Goal: Transaction & Acquisition: Obtain resource

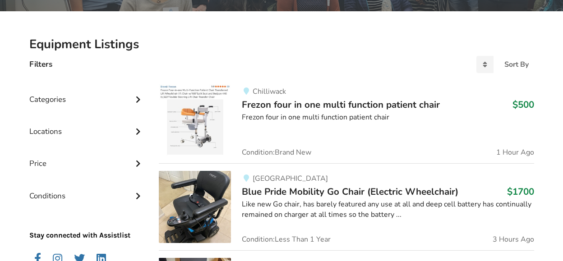
scroll to position [160, 0]
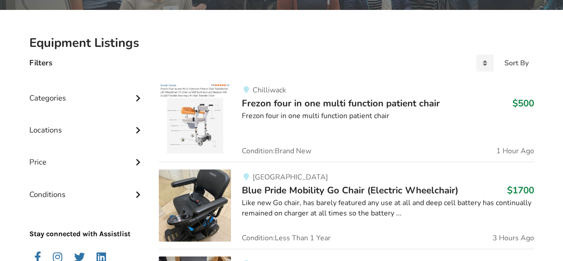
click at [64, 98] on div "Categories" at bounding box center [86, 91] width 115 height 32
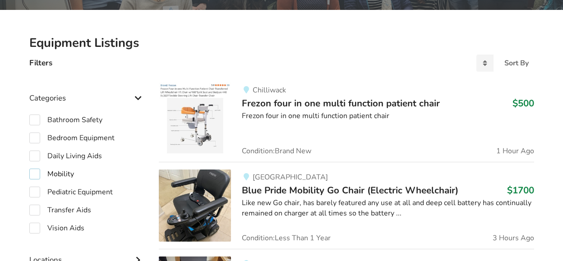
click at [65, 174] on label "Mobility" at bounding box center [51, 174] width 45 height 11
checkbox input "true"
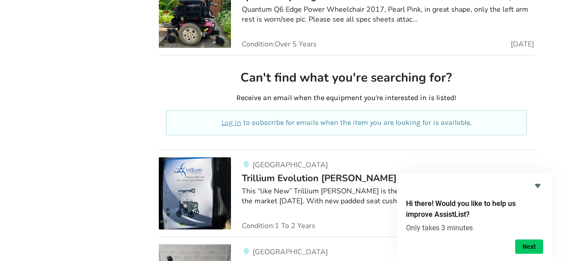
scroll to position [2416, 0]
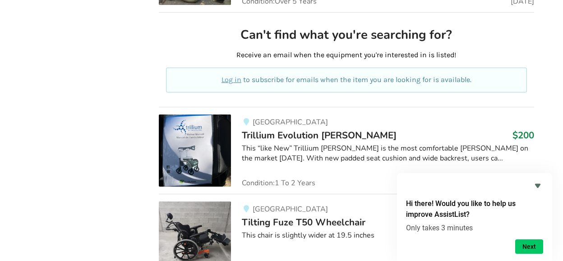
click at [306, 137] on div "New Westminster Trillium Evolution [PERSON_NAME] $200 This “like New” Trillium …" at bounding box center [382, 151] width 303 height 72
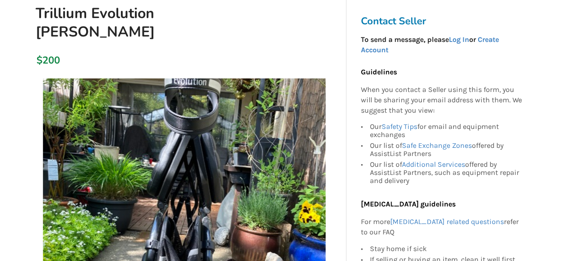
scroll to position [83, 0]
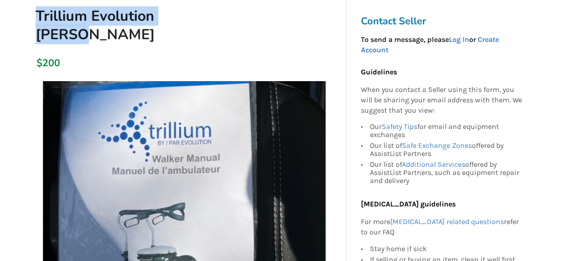
drag, startPoint x: 37, startPoint y: 16, endPoint x: 205, endPoint y: 22, distance: 168.4
click at [205, 22] on h1 "Trillium Evolution [PERSON_NAME]" at bounding box center [134, 25] width 213 height 37
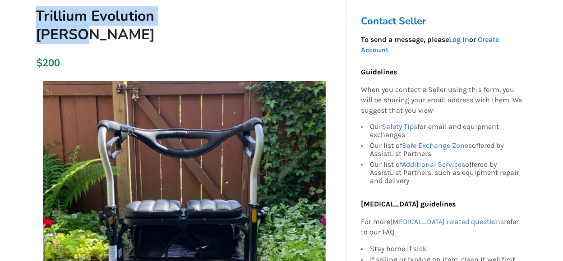
copy h1 "Trillium Evolution [PERSON_NAME]"
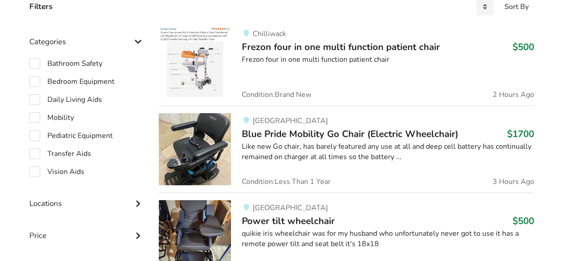
scroll to position [218, 0]
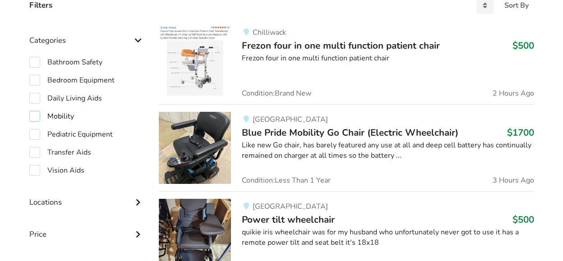
click at [63, 115] on label "Mobility" at bounding box center [51, 116] width 45 height 11
checkbox input "true"
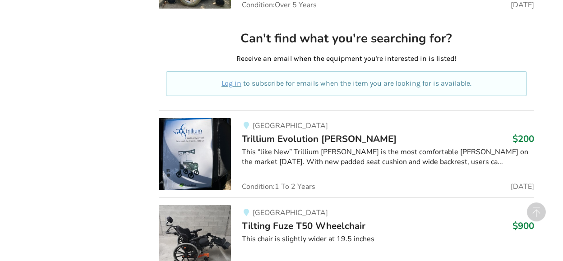
scroll to position [2416, 0]
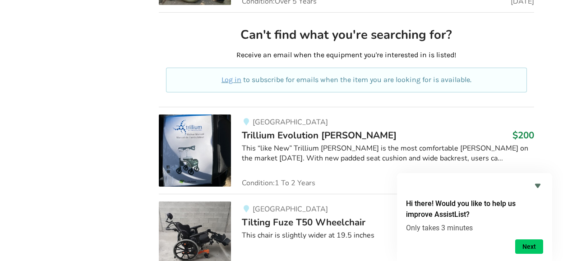
click at [208, 144] on img at bounding box center [195, 151] width 72 height 72
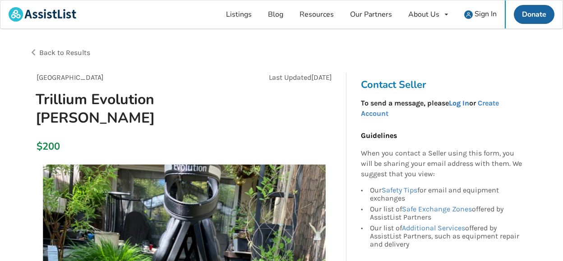
click at [463, 104] on link "Log In" at bounding box center [459, 103] width 20 height 9
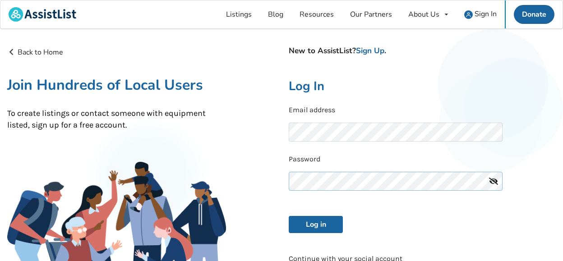
click at [289, 216] on button "Log in" at bounding box center [316, 224] width 54 height 17
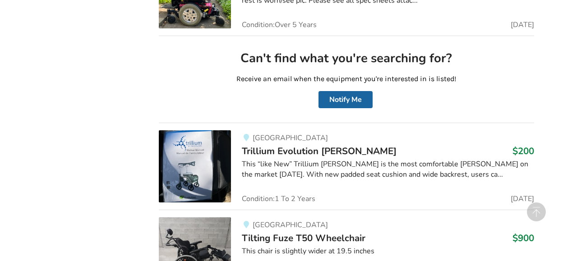
scroll to position [2420, 0]
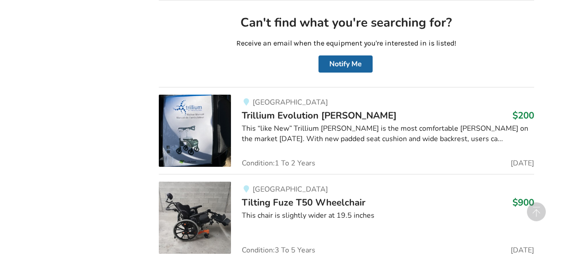
click at [205, 120] on img at bounding box center [195, 131] width 72 height 72
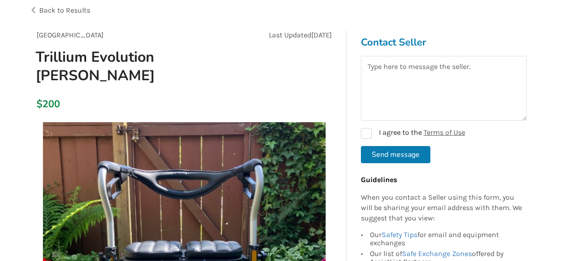
scroll to position [65, 0]
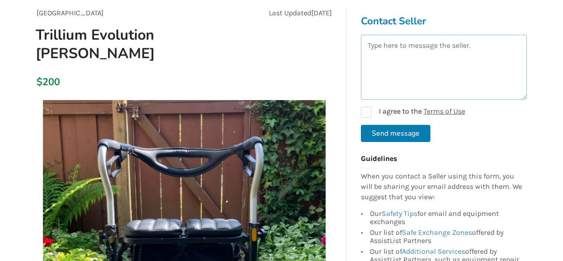
click at [392, 60] on textarea at bounding box center [444, 67] width 166 height 65
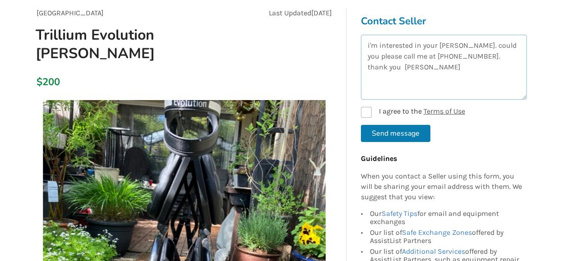
type textarea "i'm interested in your walker. could you please call me at 778-984-1288. thank …"
click at [369, 111] on label "I agree to the Terms of Use" at bounding box center [413, 112] width 104 height 11
checkbox input "true"
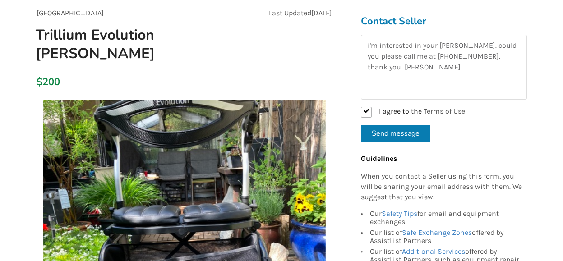
click at [397, 134] on button "Send message" at bounding box center [395, 133] width 69 height 17
checkbox input "false"
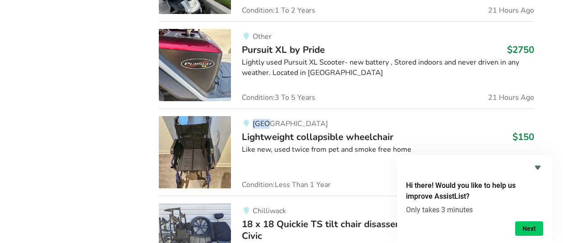
scroll to position [1092, 0]
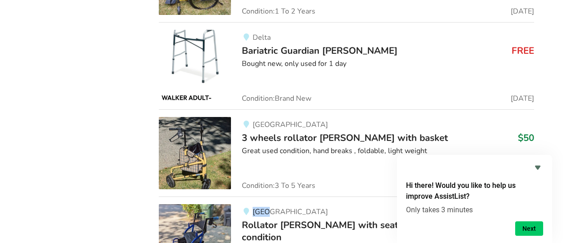
click at [205, 220] on img at bounding box center [195, 240] width 72 height 72
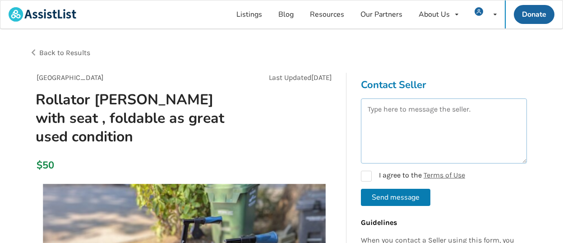
click at [374, 120] on textarea at bounding box center [444, 130] width 166 height 65
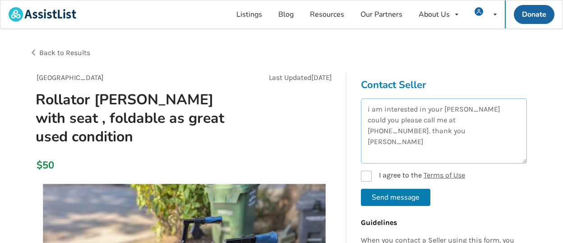
type textarea "i am interested in your walker could you please call me at 778-984-1288. thank …"
click at [365, 175] on label "I agree to the Terms of Use" at bounding box center [413, 176] width 104 height 11
checkbox input "true"
click at [394, 196] on button "Send message" at bounding box center [395, 197] width 69 height 17
checkbox input "false"
